Goal: Task Accomplishment & Management: Use online tool/utility

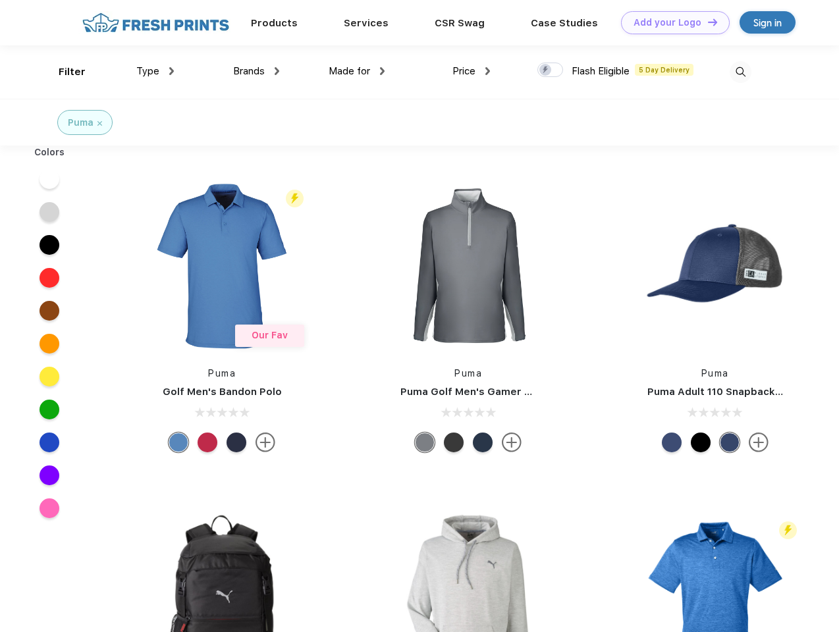
click at [671, 22] on link "Add your Logo Design Tool" at bounding box center [675, 22] width 109 height 23
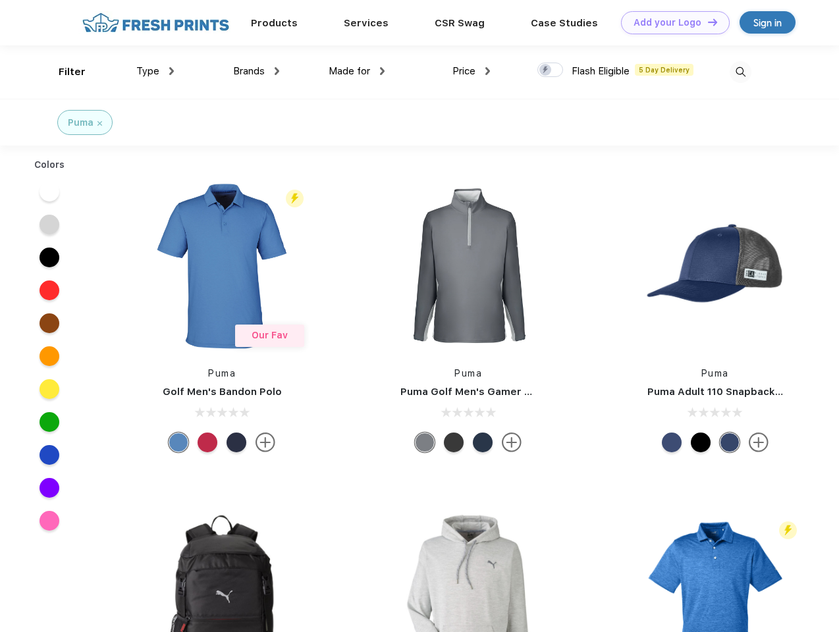
click at [0, 0] on div "Design Tool" at bounding box center [0, 0] width 0 height 0
click at [707, 22] on link "Add your Logo Design Tool" at bounding box center [675, 22] width 109 height 23
click at [63, 72] on div "Filter" at bounding box center [72, 72] width 27 height 15
click at [155, 71] on span "Type" at bounding box center [147, 71] width 23 height 12
click at [256, 71] on span "Brands" at bounding box center [249, 71] width 32 height 12
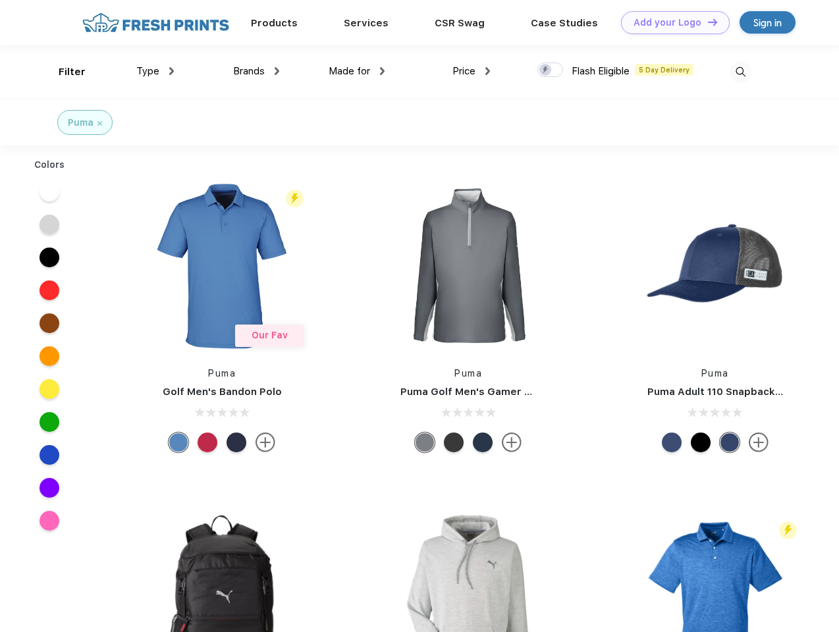
click at [357, 71] on span "Made for" at bounding box center [350, 71] width 42 height 12
click at [472, 71] on span "Price" at bounding box center [464, 71] width 23 height 12
click at [551, 70] on div at bounding box center [551, 70] width 26 height 14
click at [546, 70] on input "checkbox" at bounding box center [542, 66] width 9 height 9
click at [740, 72] on img at bounding box center [741, 72] width 22 height 22
